Goal: Communication & Community: Answer question/provide support

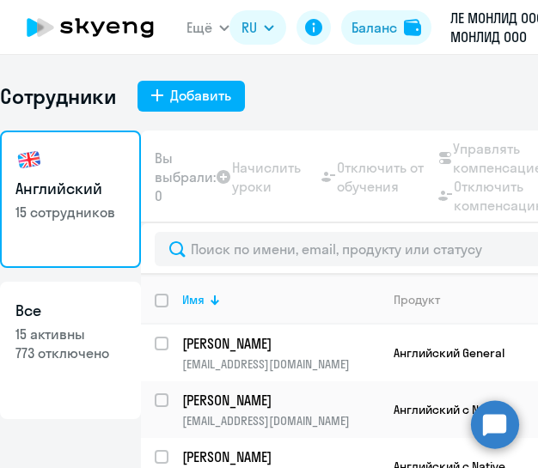
select select "30"
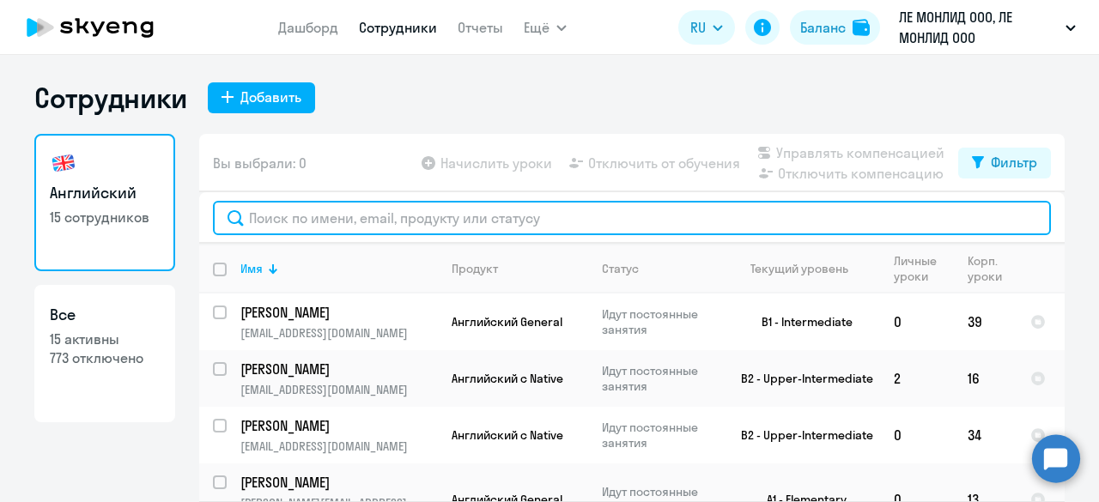
click at [279, 217] on input "text" at bounding box center [632, 218] width 838 height 34
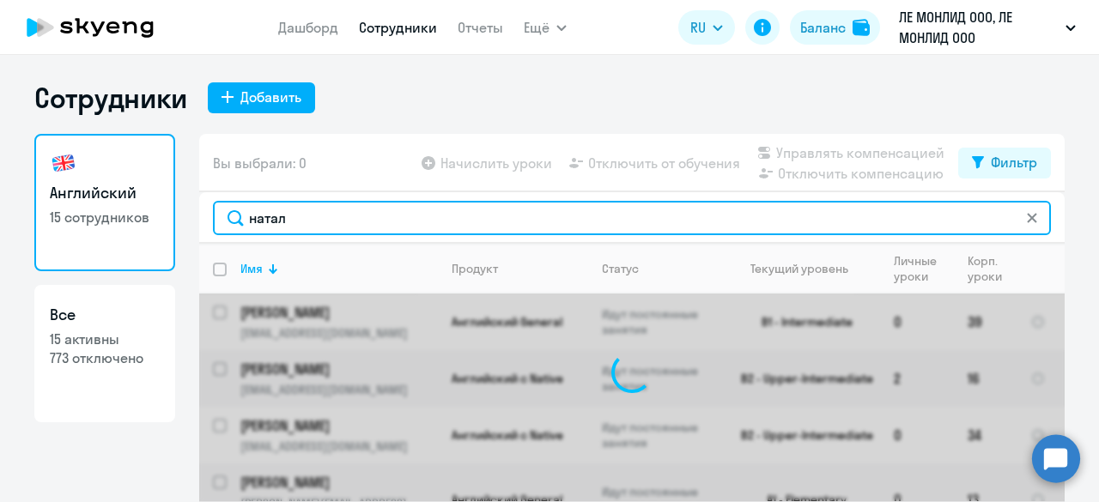
type input "натал"
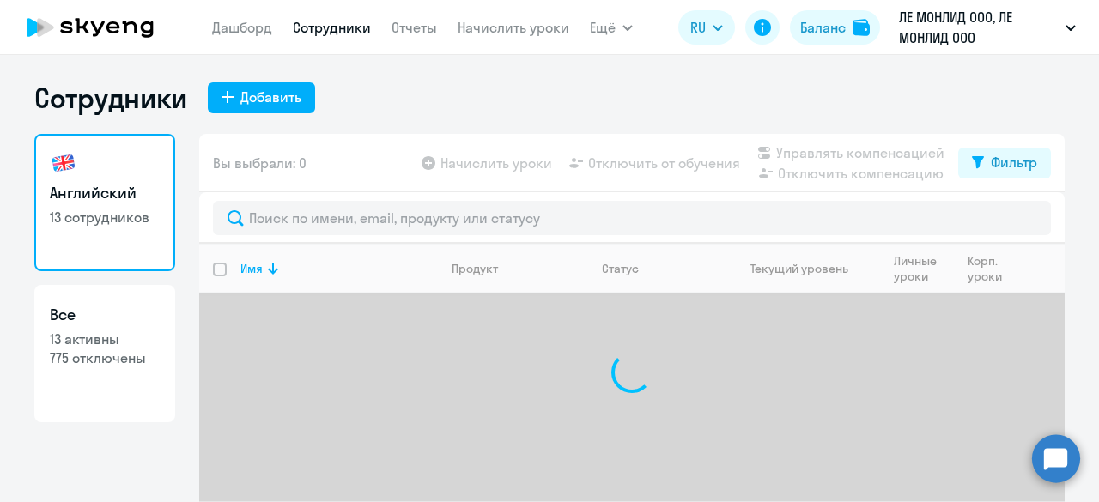
select select "30"
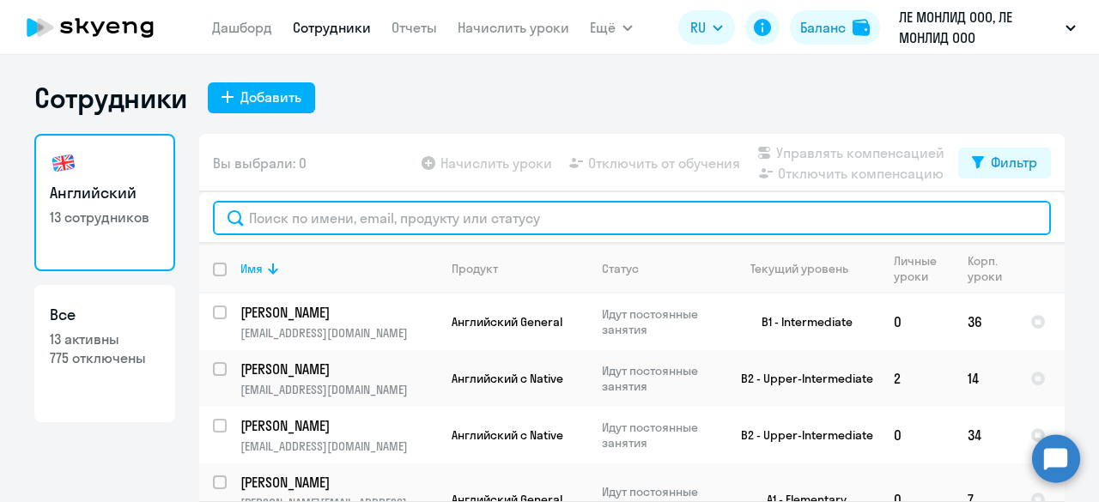
click at [489, 221] on input "text" at bounding box center [632, 218] width 838 height 34
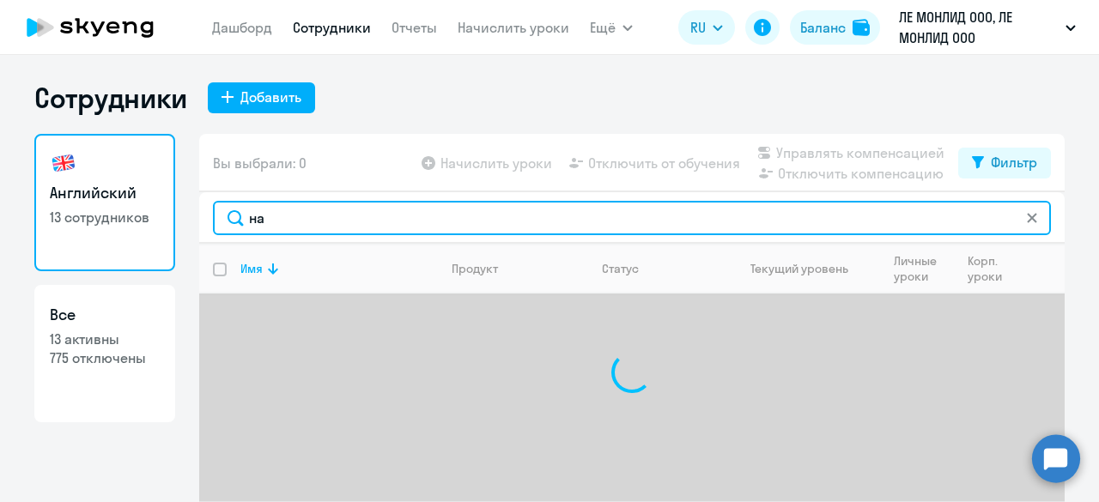
type input "н"
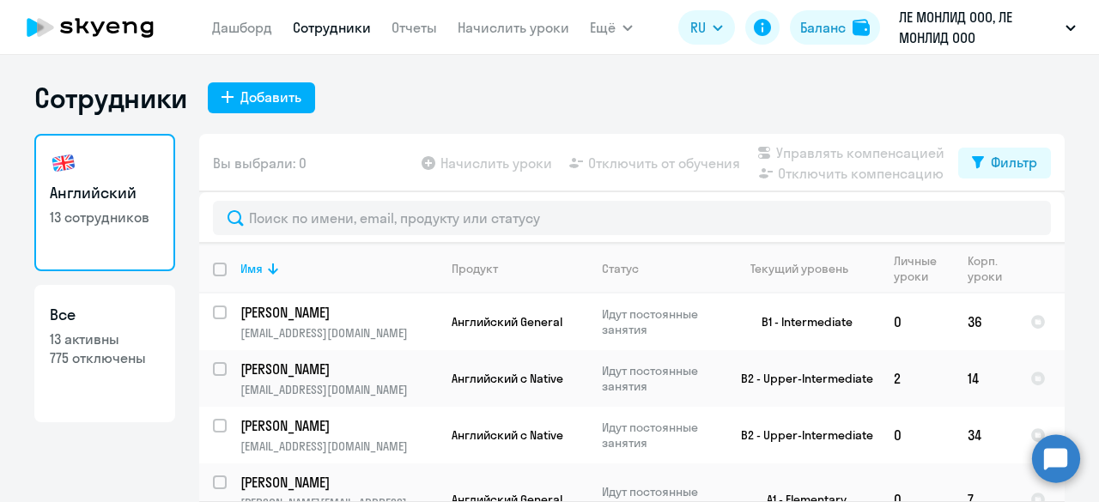
click at [1062, 456] on circle at bounding box center [1056, 459] width 48 height 48
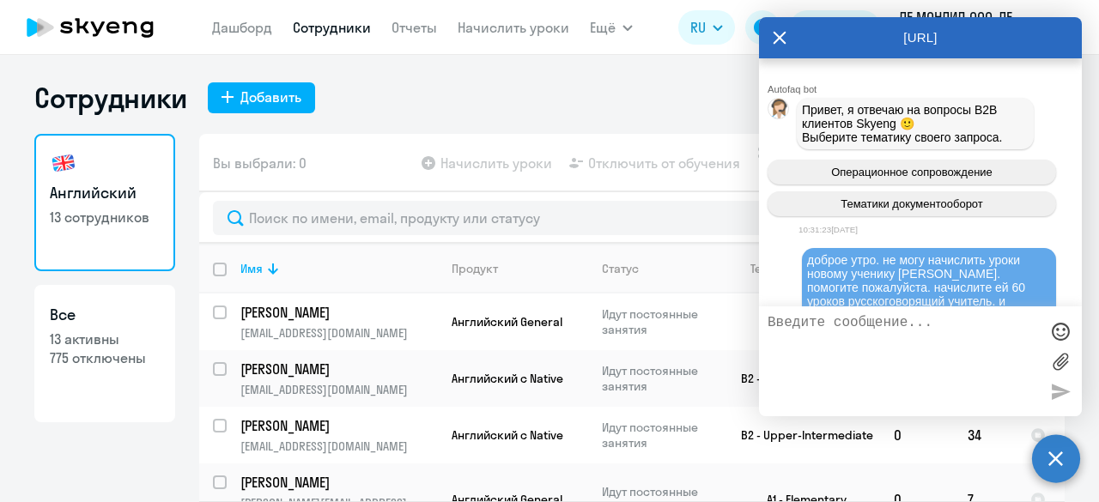
scroll to position [18388, 0]
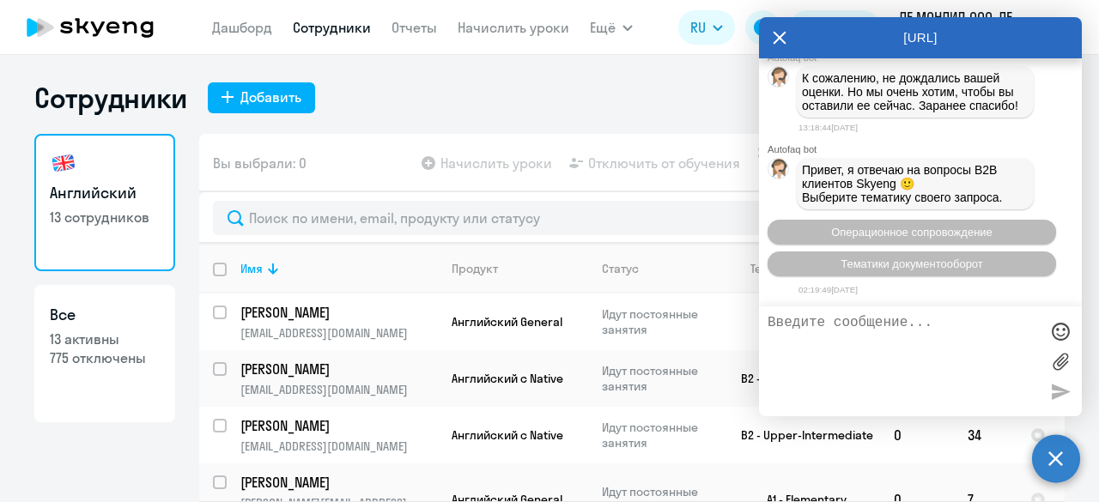
click at [843, 329] on textarea at bounding box center [903, 361] width 271 height 93
paste textarea "Natalia.Nikolaychuk@lemanapro.ru"
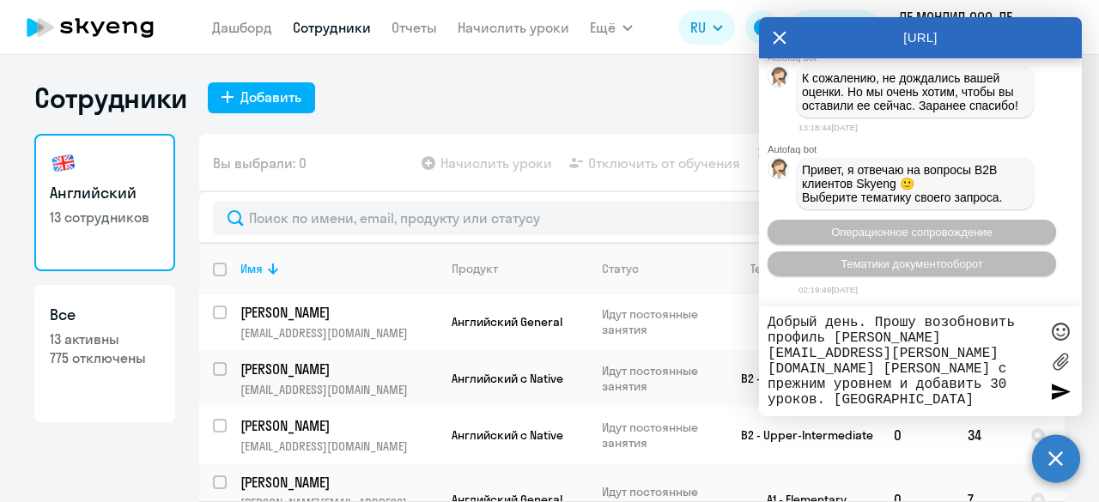
type textarea "Добрый день. Прошу возобновить профиль Natalia.Nikolaychuk@lemanapro.ru Наталии…"
click at [1061, 391] on div at bounding box center [1061, 392] width 26 height 26
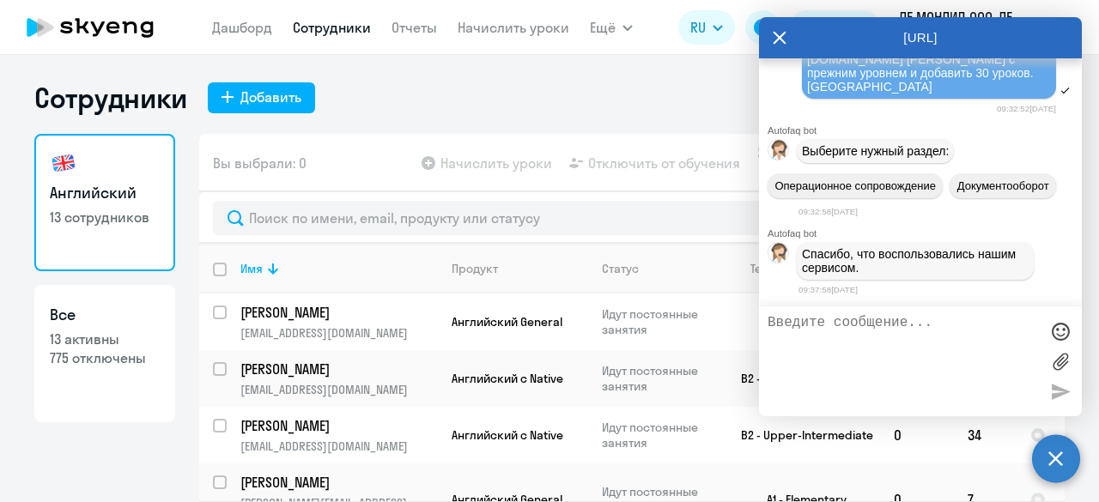
scroll to position [18709, 0]
